Goal: Transaction & Acquisition: Purchase product/service

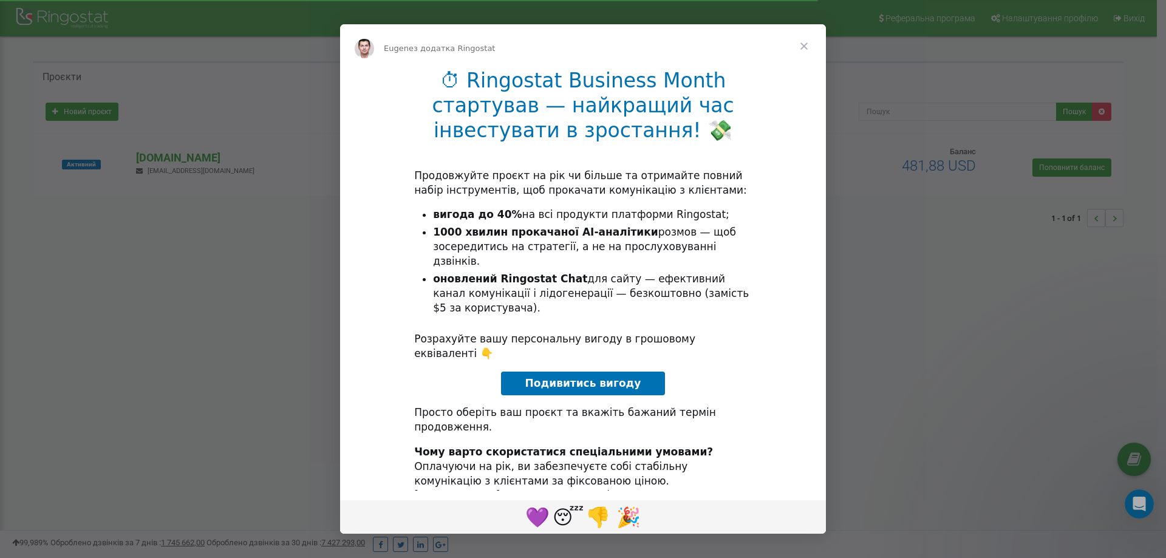
scroll to position [18, 0]
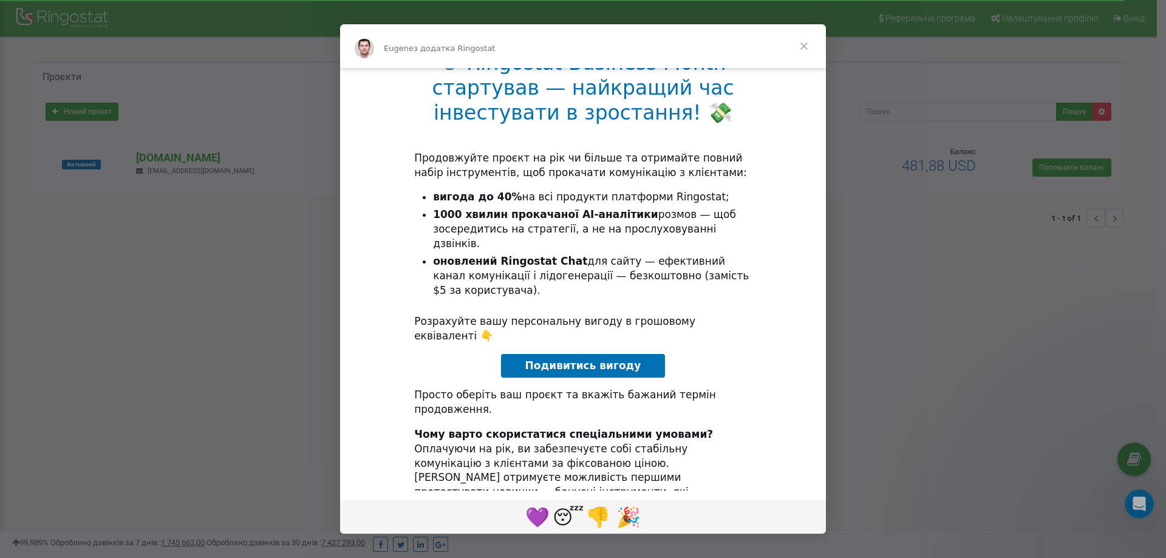
click at [577, 359] on span "Подивитись вигоду" at bounding box center [583, 365] width 116 height 12
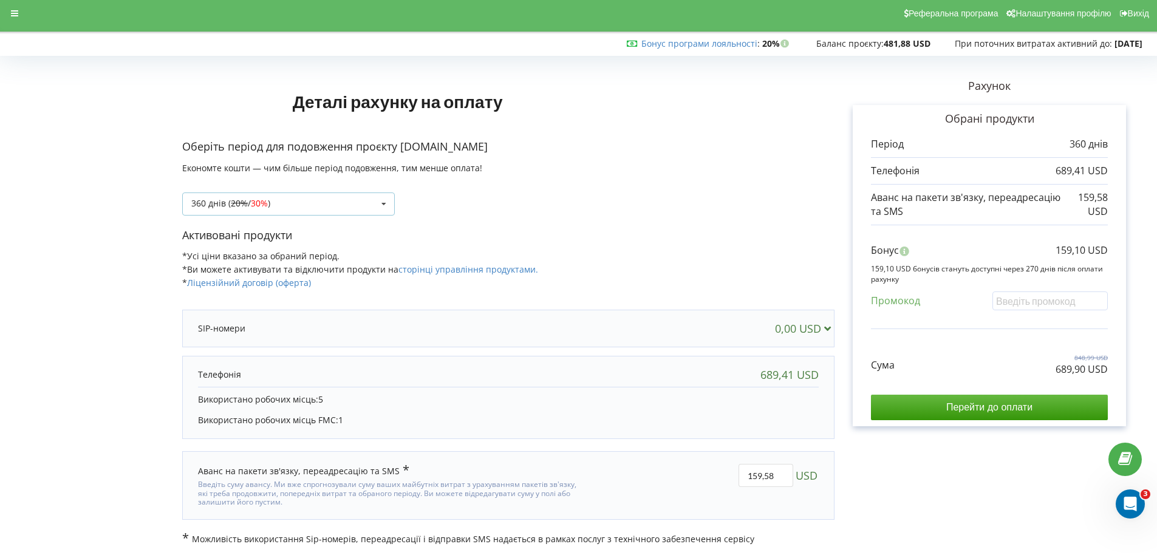
click at [286, 199] on div "360 днів ( 20% / 30% ) Поповнити баланс без подовження 360 днів ( 20% / 30% ) 1…" at bounding box center [288, 203] width 213 height 23
click at [270, 269] on span "40%" at bounding box center [265, 271] width 17 height 12
click at [285, 199] on div "1080 днів ( 30% / 40% ) Поповнити баланс без подовження 360 днів ( 20% / 30% ) …" at bounding box center [288, 203] width 213 height 23
click at [233, 245] on s "20%" at bounding box center [240, 249] width 17 height 12
click at [363, 198] on div "360 днів ( 20% / 30% ) Поповнити баланс без подовження 360 днів ( 20% / 30% ) 1…" at bounding box center [288, 203] width 213 height 23
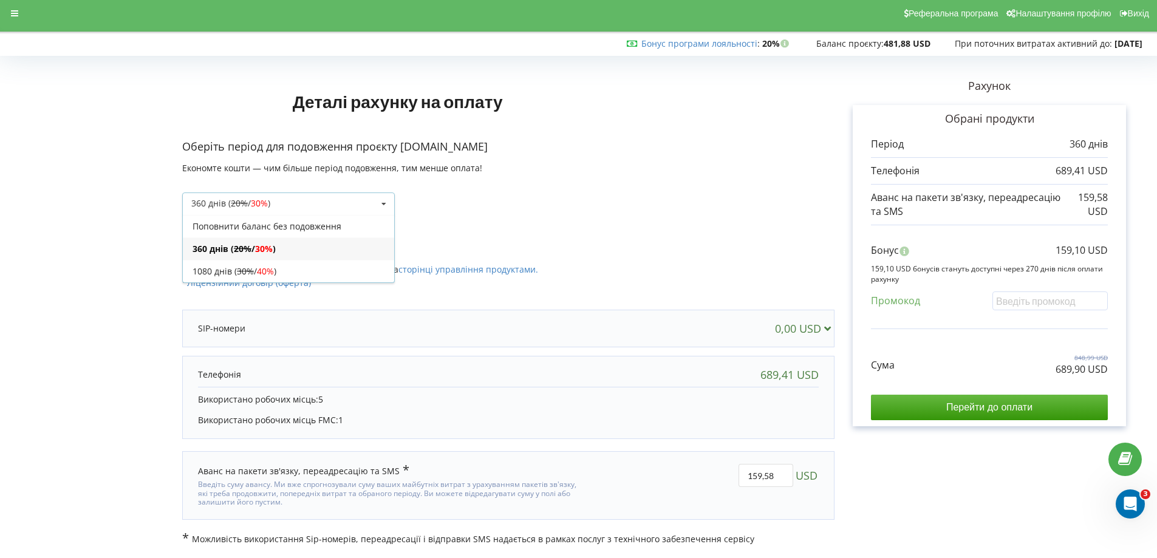
click at [564, 197] on div "360 днів ( 20% / 30% ) Поповнити баланс без подовження 360 днів ( 20% / 30% ) 3…" at bounding box center [508, 194] width 652 height 41
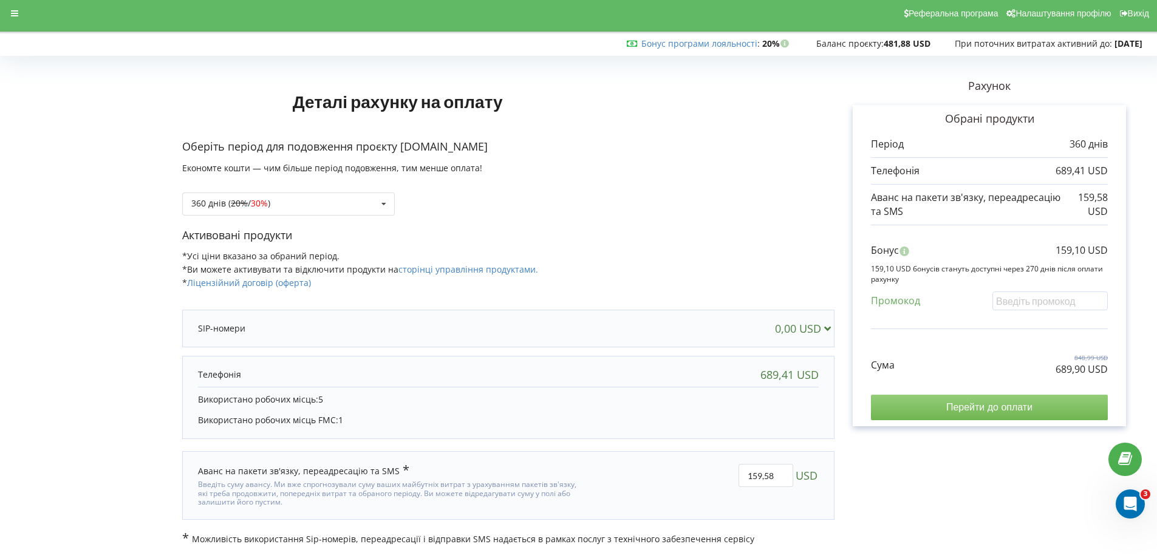
click at [1006, 406] on input "Перейти до оплати" at bounding box center [989, 408] width 237 height 26
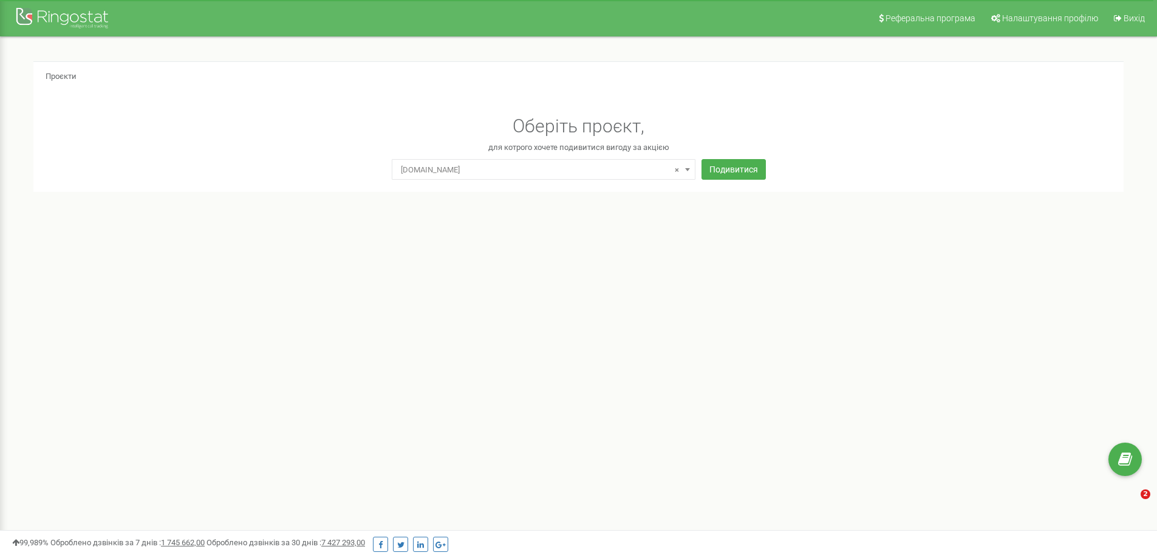
select select "0"
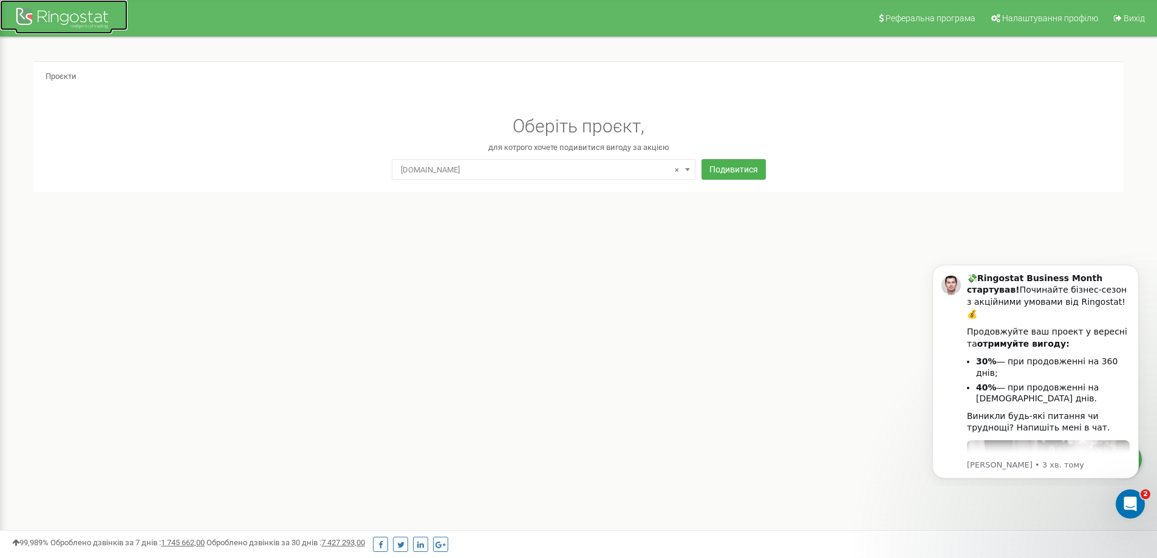
click at [58, 21] on div at bounding box center [63, 19] width 97 height 29
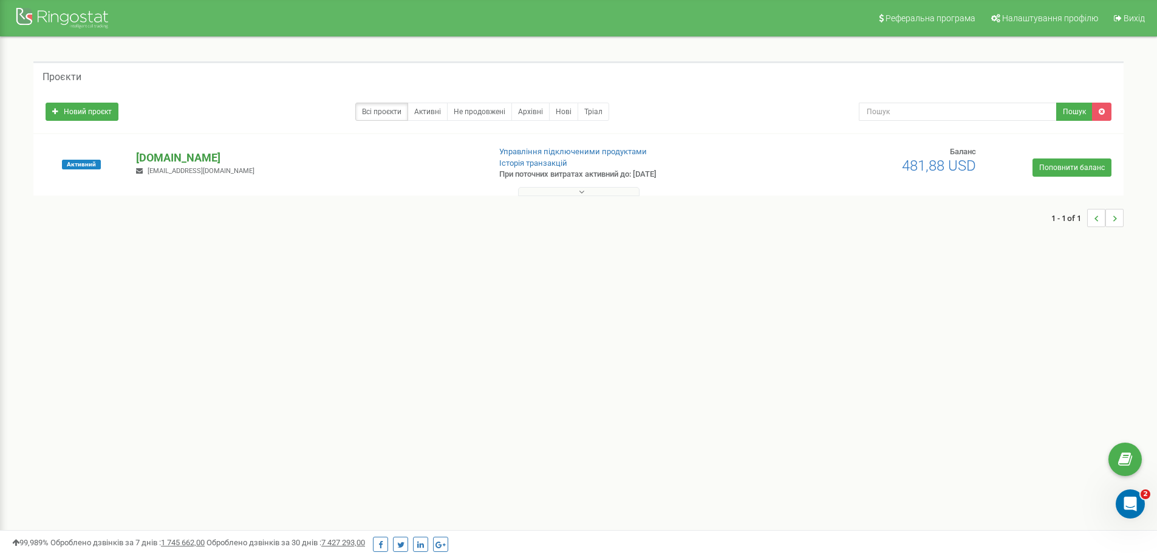
click at [162, 157] on p "[DOMAIN_NAME]" at bounding box center [307, 158] width 343 height 16
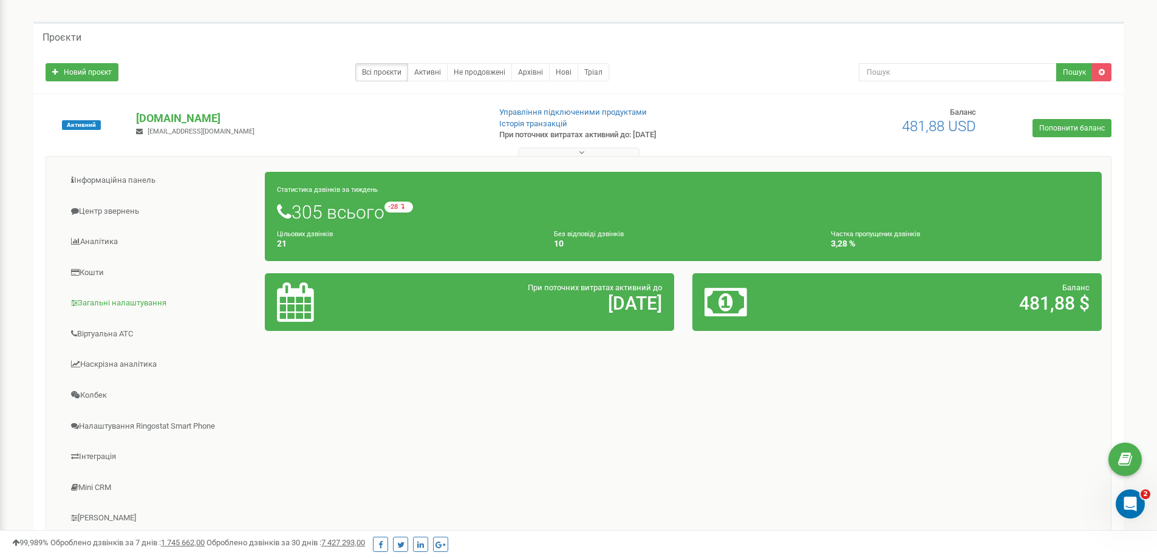
scroll to position [61, 0]
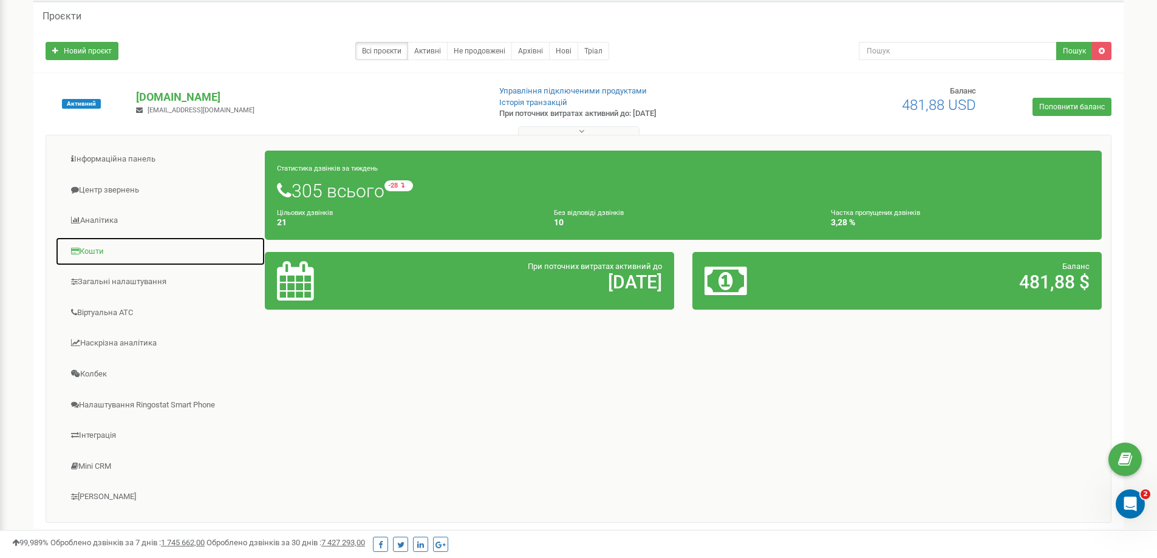
click at [104, 248] on link "Кошти" at bounding box center [160, 252] width 210 height 30
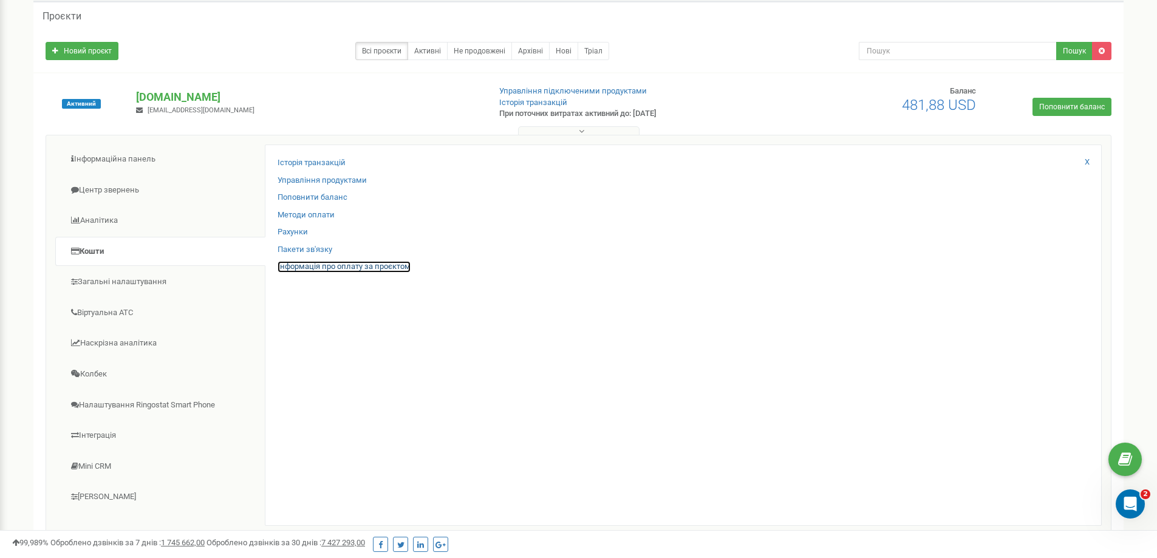
click at [302, 267] on link "Інформація про оплату за проєктом" at bounding box center [343, 267] width 133 height 12
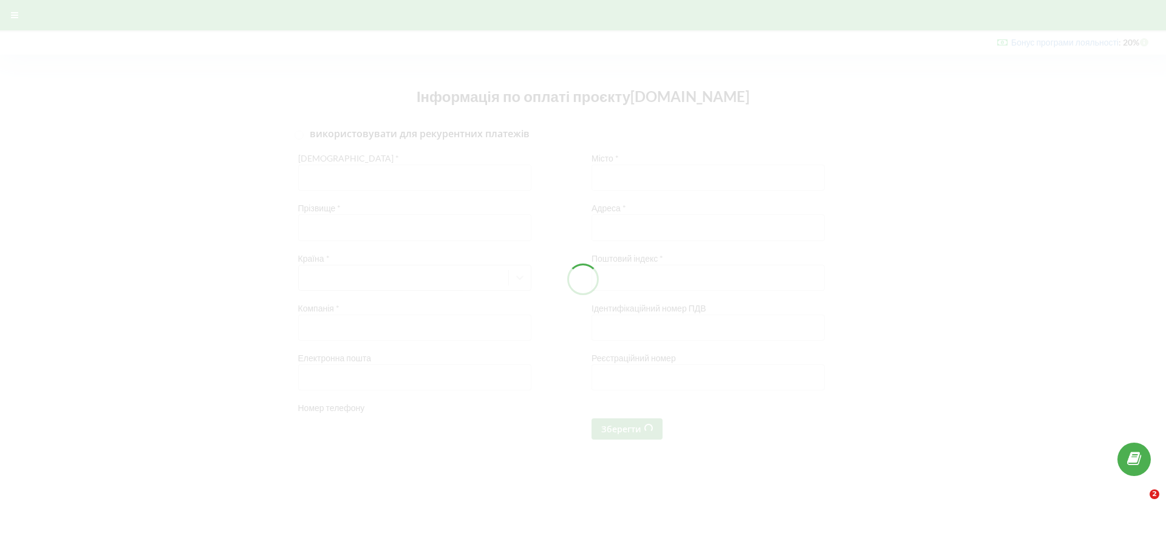
type input "+380"
checkbox input "true"
type input "Анна"
type input "Хоменко"
type input "ФОП Хоменко Анна Миколаївна"
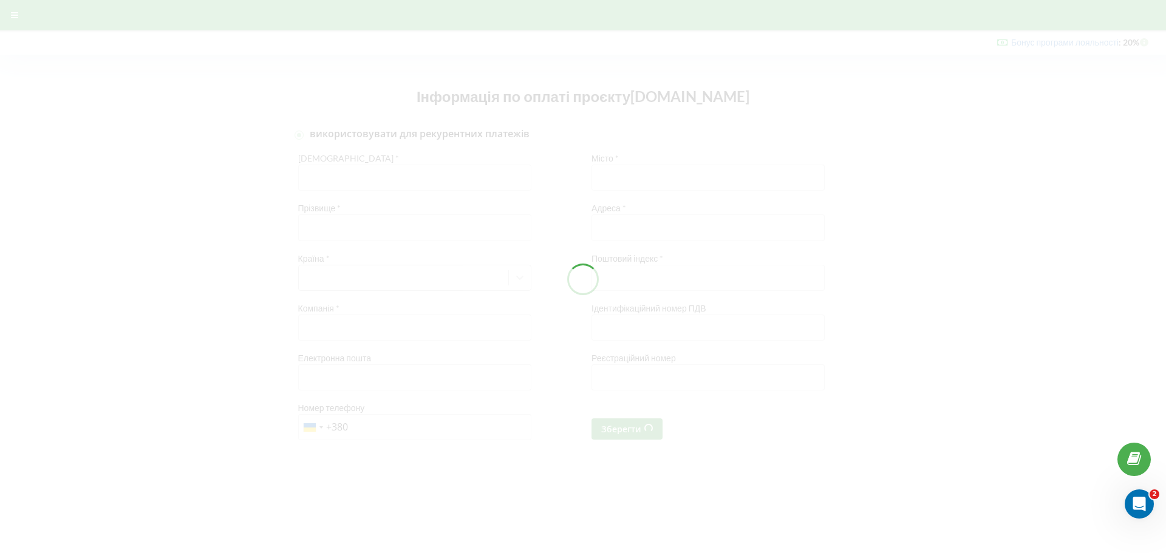
type input "Сміла"
type input "вул. Кармелюка 86-б"
type input "20706"
type input "+380 96 454 1414"
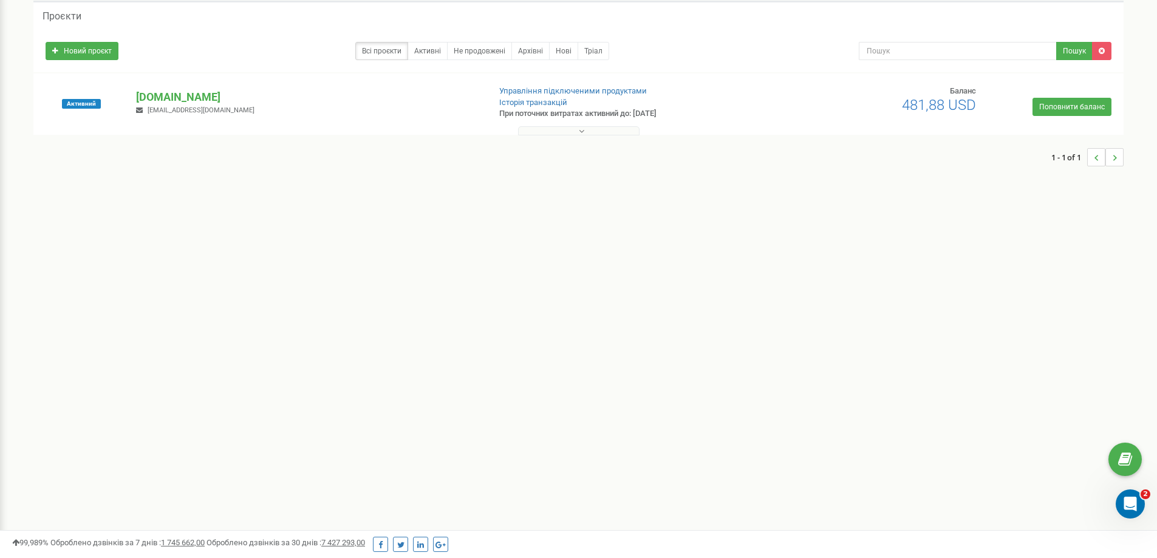
click at [1142, 464] on div "Реферальна програма Налаштування профілю Вихід Проєкти Новий проєкт Всі проєкти…" at bounding box center [578, 303] width 1157 height 729
click at [171, 95] on p "[DOMAIN_NAME]" at bounding box center [307, 97] width 343 height 16
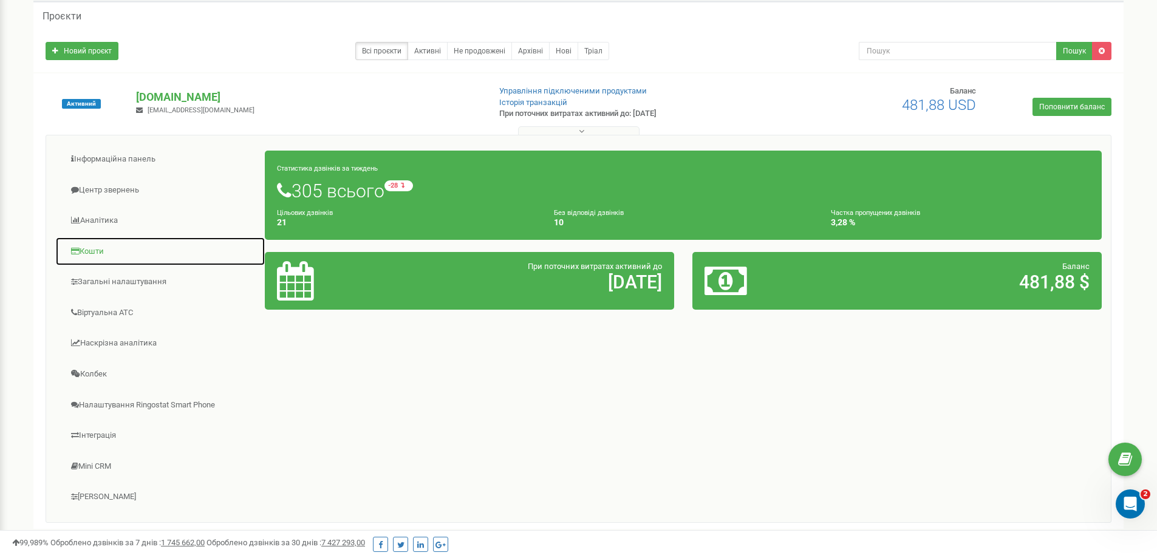
click at [96, 245] on link "Кошти" at bounding box center [160, 252] width 210 height 30
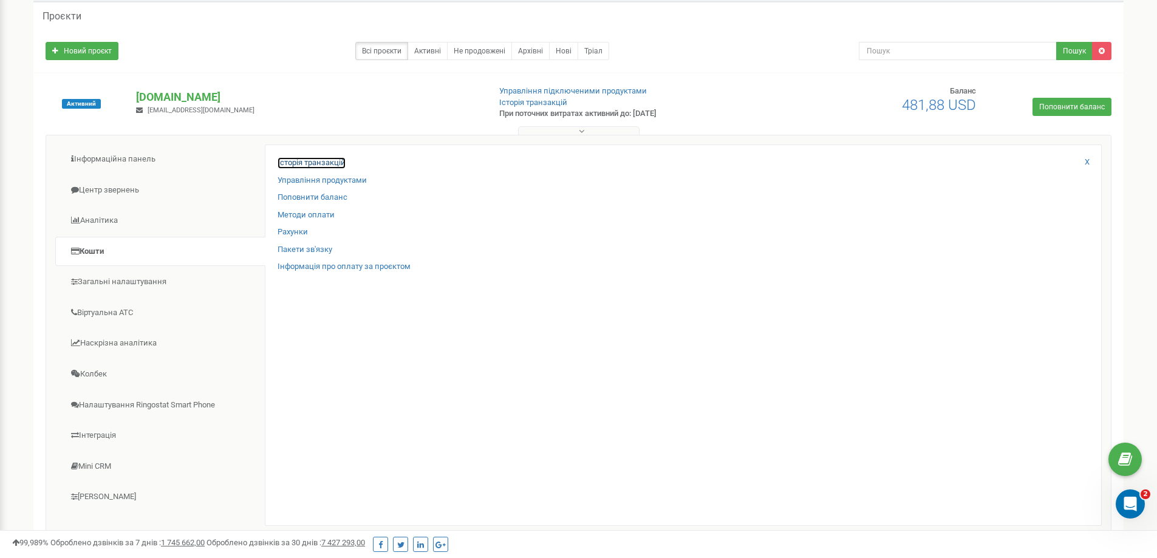
click at [314, 162] on link "Історія транзакцій" at bounding box center [311, 163] width 68 height 12
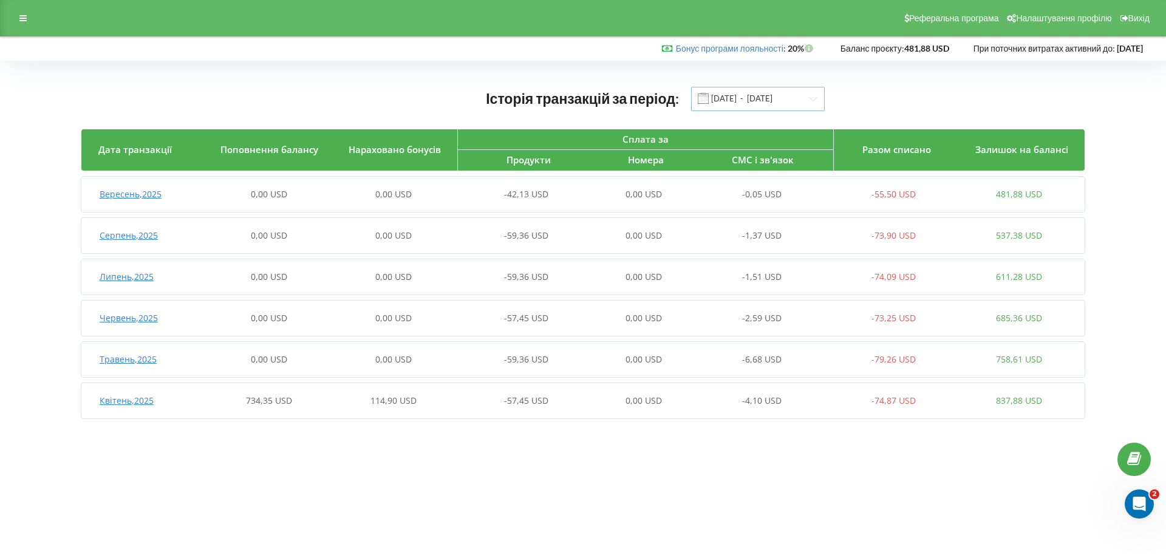
click at [798, 101] on input "[DATE] - [DATE]" at bounding box center [758, 99] width 134 height 24
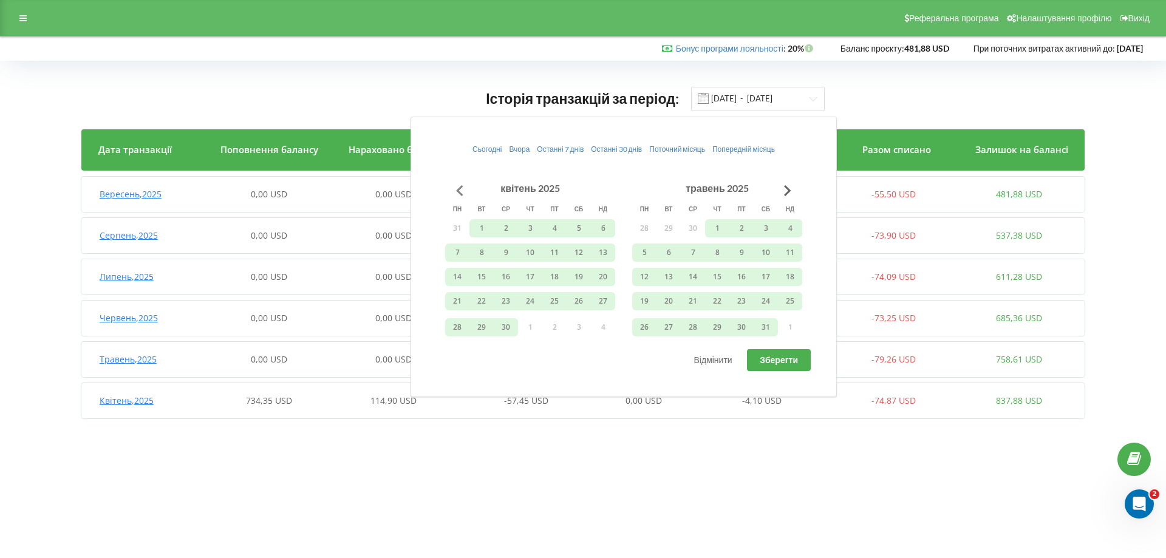
click at [455, 190] on button "Go to previous month" at bounding box center [460, 191] width 24 height 24
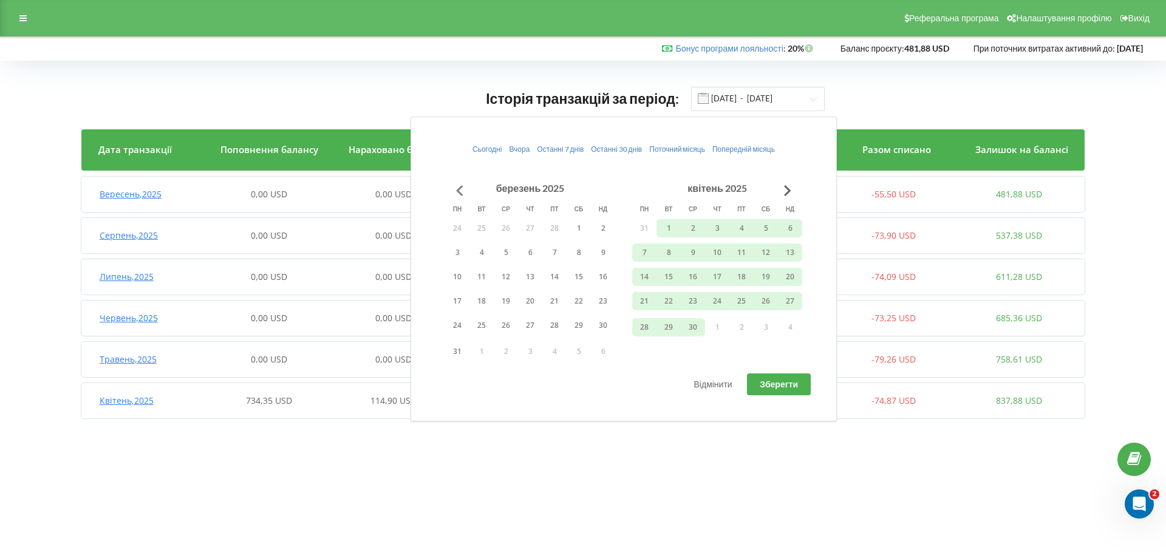
click at [455, 190] on button "Go to previous month" at bounding box center [460, 191] width 24 height 24
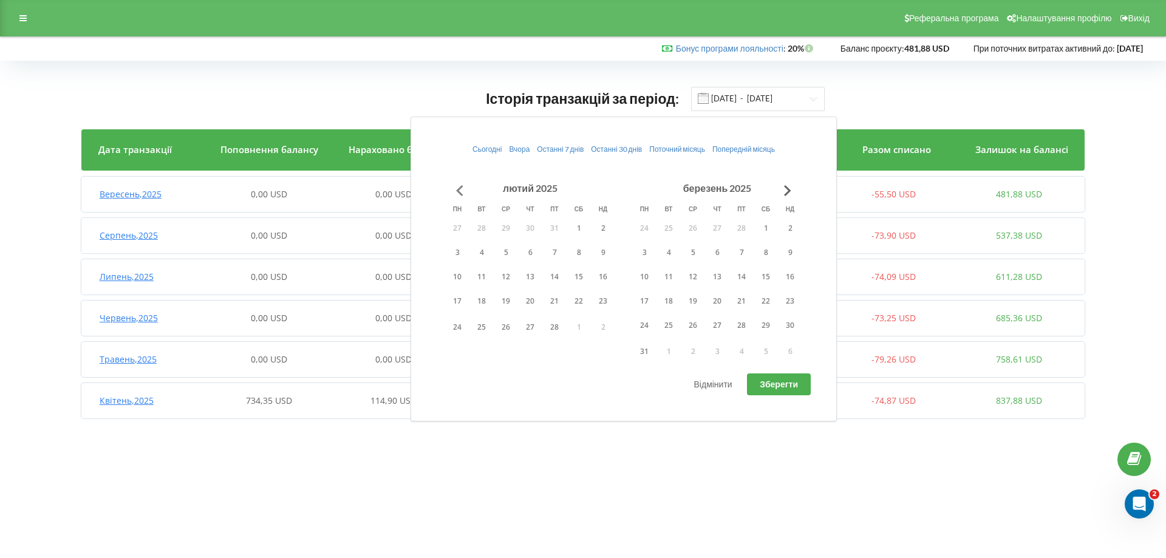
click at [455, 190] on button "Go to previous month" at bounding box center [460, 191] width 24 height 24
click at [692, 223] on button "1" at bounding box center [693, 228] width 24 height 18
click at [793, 188] on button "Go to next month" at bounding box center [787, 191] width 24 height 24
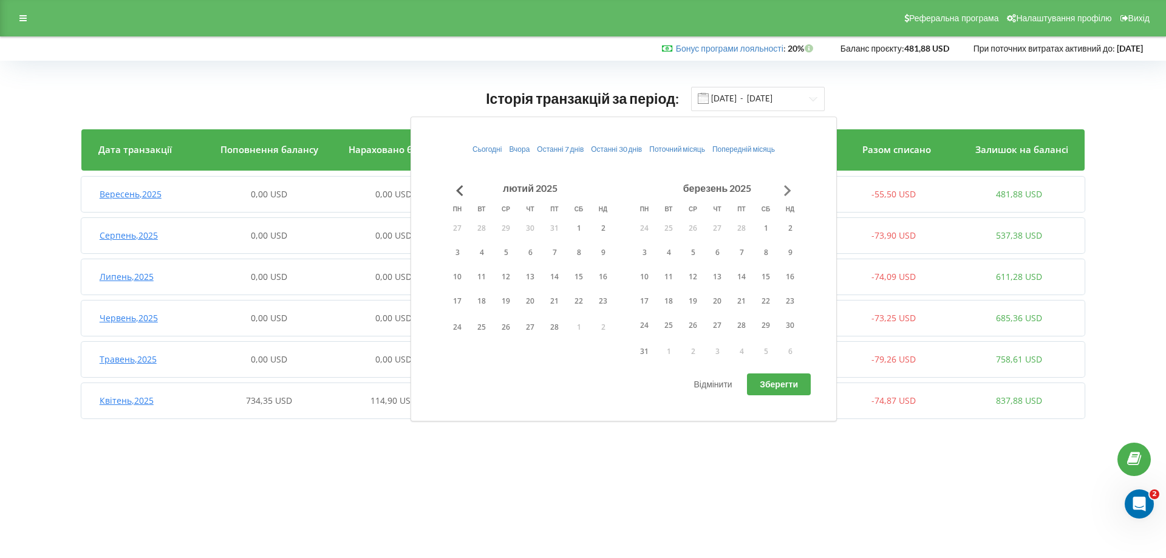
click at [793, 188] on button "Go to next month" at bounding box center [787, 191] width 24 height 24
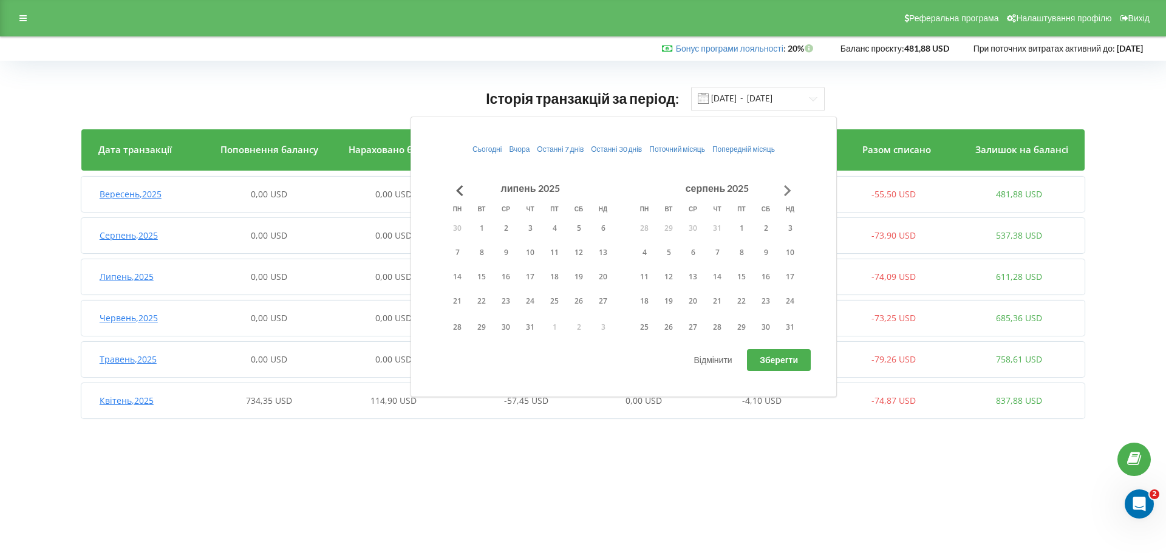
click at [793, 188] on button "Go to next month" at bounding box center [787, 191] width 24 height 24
click at [485, 299] on button "23" at bounding box center [481, 301] width 24 height 18
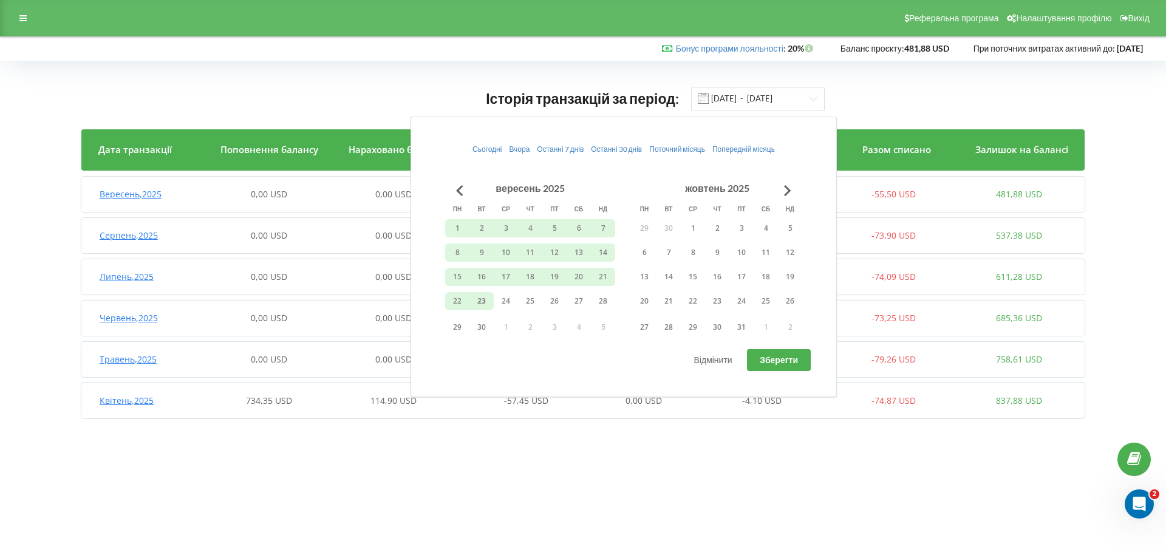
click at [766, 361] on span "Зберегти" at bounding box center [779, 360] width 38 height 10
type input "01.01.2025 - 23.09.2025"
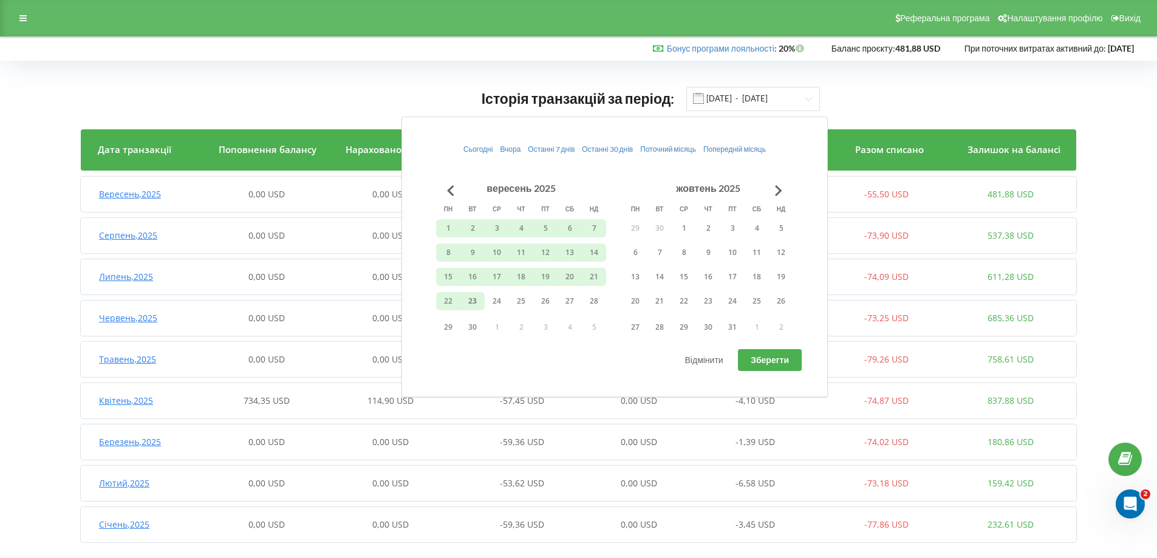
click at [1130, 317] on div "Історія транзакцій за період: 01.01.2025 - 23.09.2025 Дата транзакції Поповненн…" at bounding box center [578, 317] width 1131 height 488
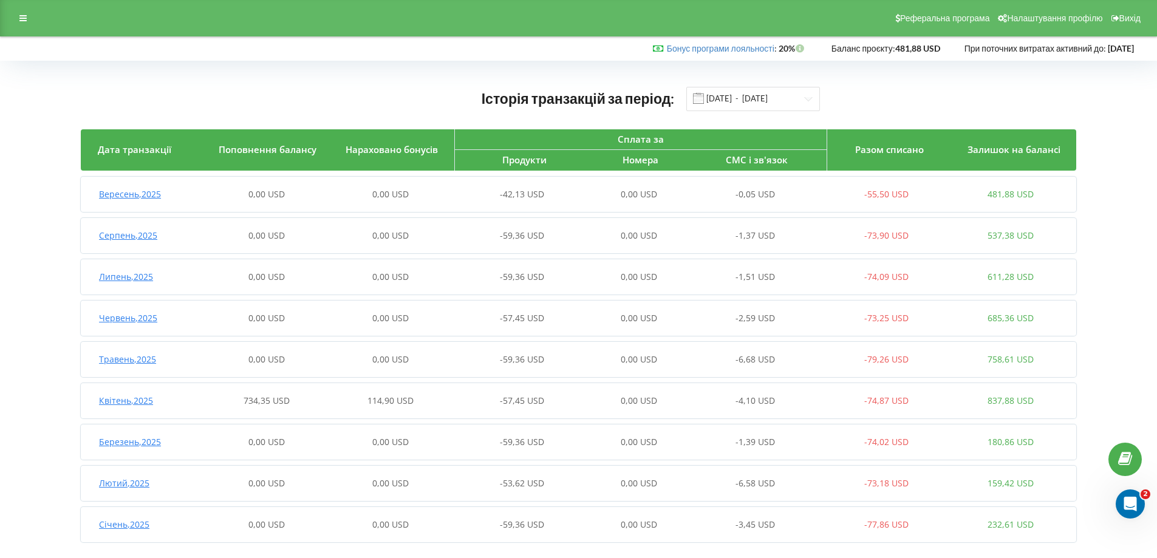
click at [116, 232] on span "Серпень , 2025" at bounding box center [128, 236] width 58 height 12
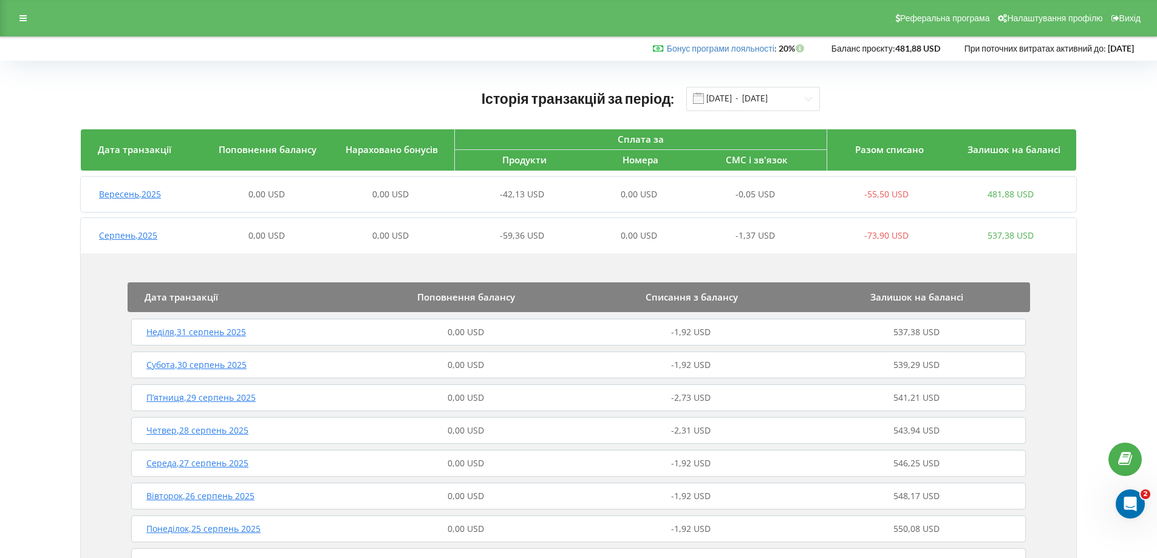
click at [149, 194] on span "Вересень , 2025" at bounding box center [130, 194] width 62 height 12
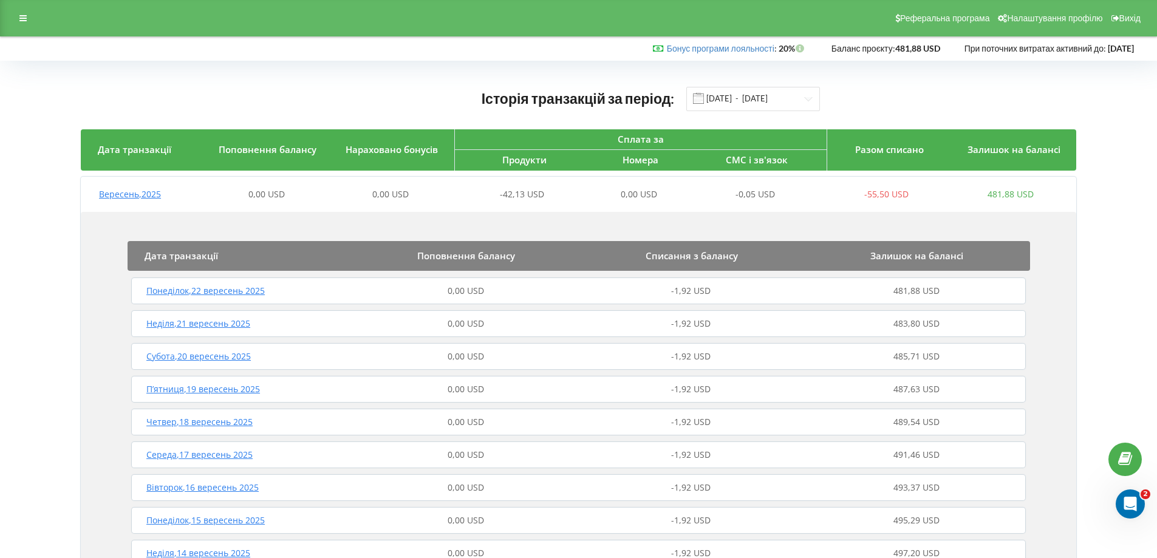
click at [141, 196] on span "Вересень , 2025" at bounding box center [130, 194] width 62 height 12
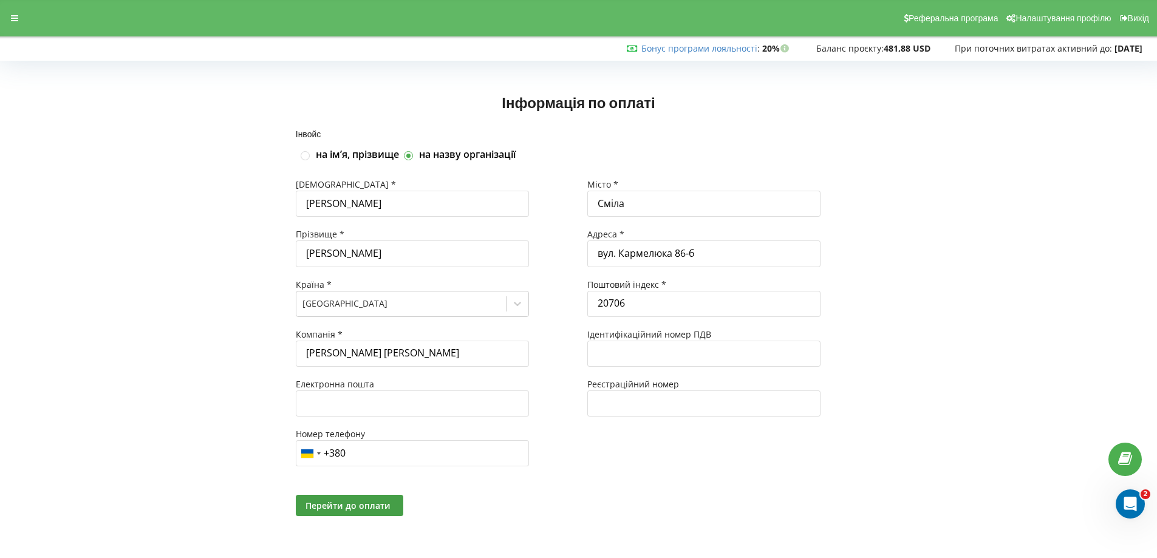
scroll to position [1, 0]
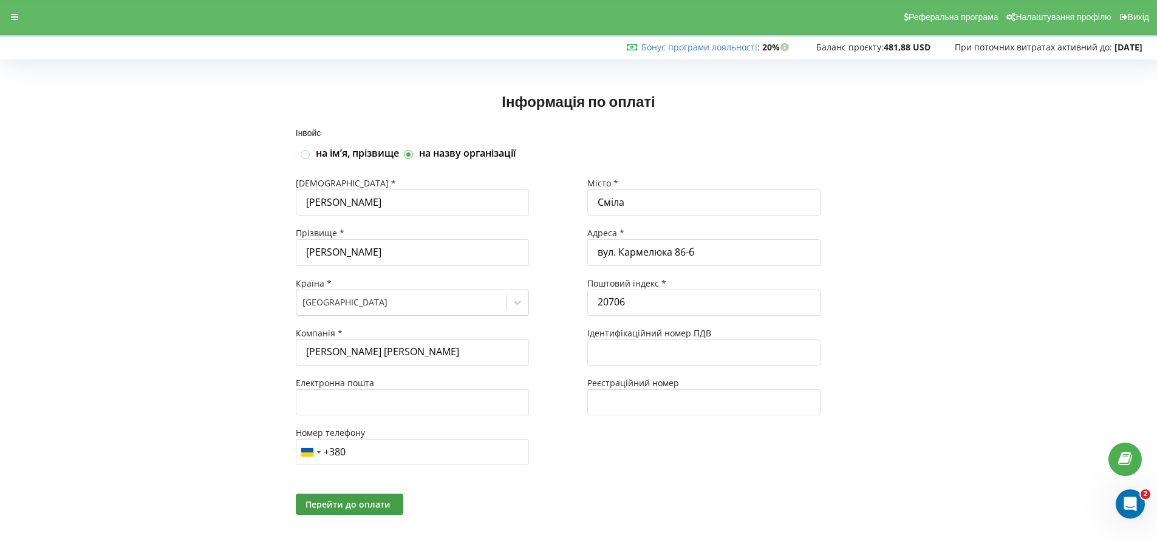
click at [302, 149] on label at bounding box center [306, 149] width 10 height 0
click at [302, 155] on input "на імʼя, прізвище" at bounding box center [306, 154] width 10 height 10
checkbox input "true"
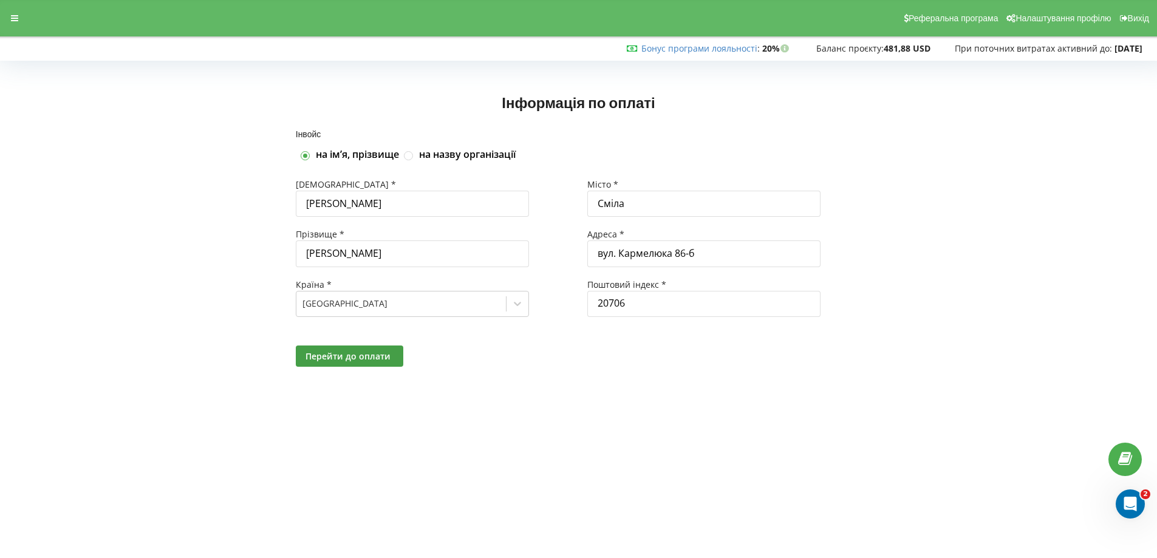
scroll to position [0, 0]
click at [415, 151] on label at bounding box center [411, 151] width 10 height 0
click at [415, 154] on input "на назву організації" at bounding box center [411, 156] width 10 height 10
checkbox input "true"
checkbox input "false"
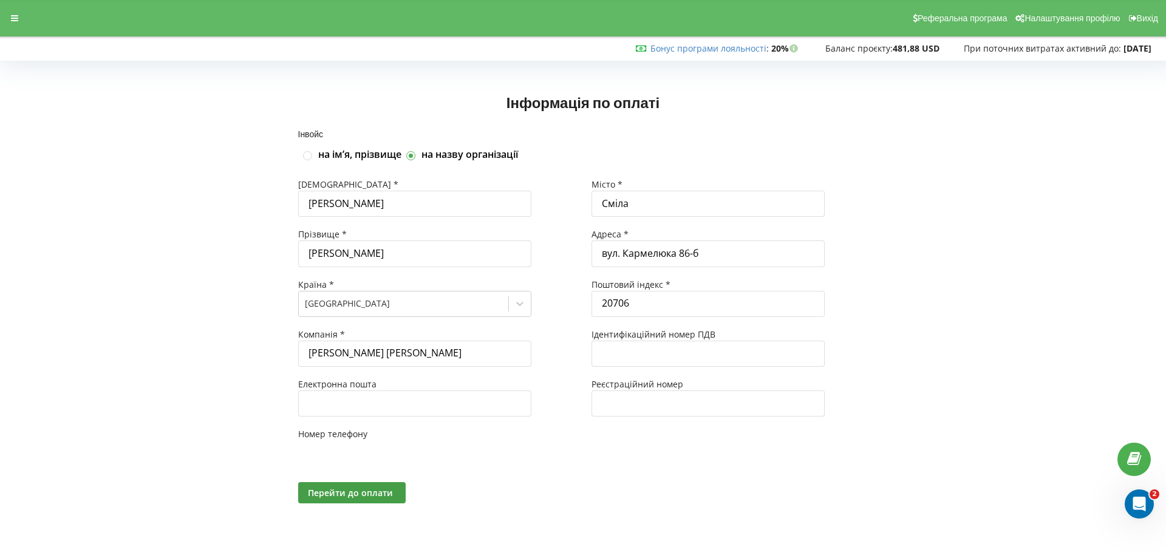
type input "+380"
click at [365, 506] on span "Перейти до оплати" at bounding box center [347, 506] width 85 height 12
